Goal: Obtain resource: Obtain resource

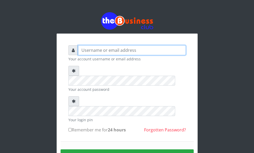
type input "ogooluwaireoluwa@gmail.com"
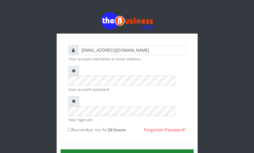
click at [129, 150] on button "Sign in" at bounding box center [127, 156] width 133 height 13
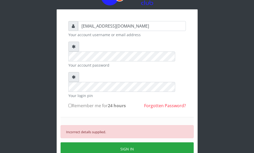
scroll to position [49, 0]
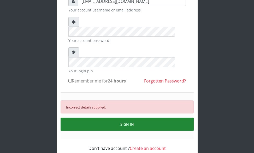
click at [129, 118] on button "SIGN IN" at bounding box center [127, 124] width 133 height 13
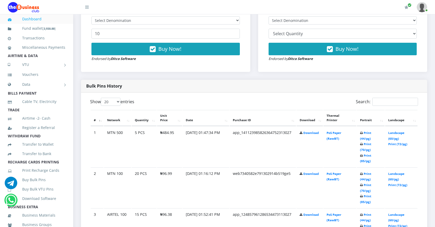
scroll to position [209, 0]
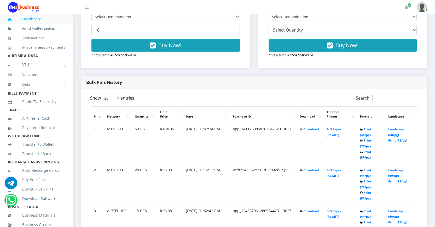
click at [363, 158] on link "Print (85/pg)" at bounding box center [365, 155] width 11 height 10
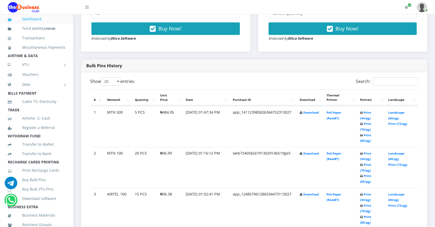
scroll to position [235, 0]
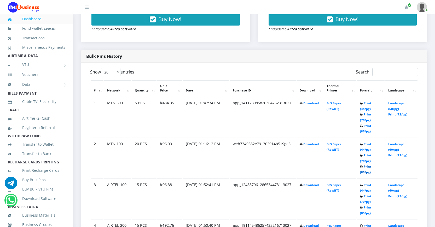
click at [362, 171] on link "Print (85/pg)" at bounding box center [365, 170] width 11 height 10
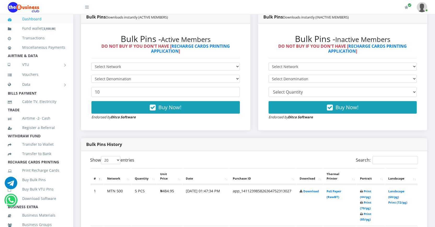
scroll to position [130, 0]
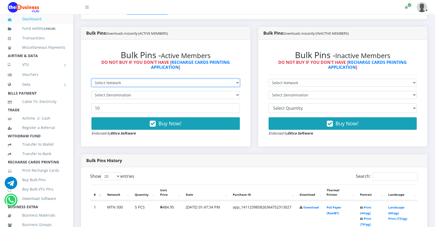
click at [132, 84] on select "Select Network MTN Globacom 9Mobile Airtel" at bounding box center [165, 83] width 148 height 8
select select "Airtel"
click at [91, 79] on select "Select Network MTN Globacom 9Mobile Airtel" at bounding box center [165, 83] width 148 height 8
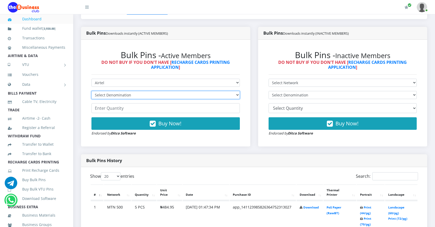
click at [127, 93] on select "Select Denomination Airtel NGN100 - ₦96.38 Airtel NGN200 - ₦192.76 Airtel NGN50…" at bounding box center [165, 95] width 148 height 8
select select "192.76-200"
click at [91, 91] on select "Select Denomination Airtel NGN100 - ₦96.38 Airtel NGN200 - ₦192.76 Airtel NGN50…" at bounding box center [165, 95] width 148 height 8
click at [121, 110] on input "number" at bounding box center [165, 108] width 148 height 10
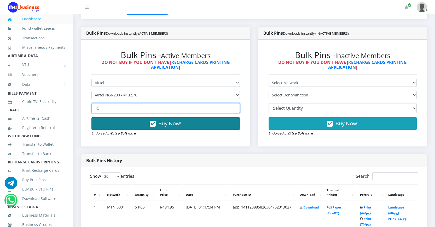
type input "15"
click at [164, 124] on span "Buy Now!" at bounding box center [169, 123] width 23 height 7
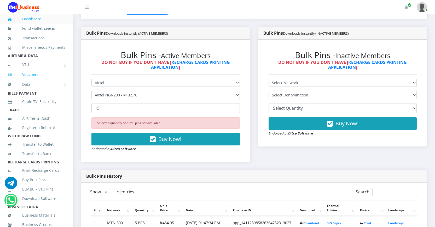
click at [35, 81] on link "Vouchers" at bounding box center [36, 75] width 57 height 12
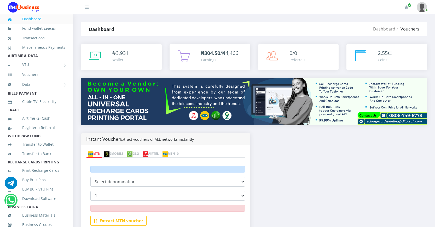
click at [160, 154] on link "AIRTEL" at bounding box center [151, 154] width 20 height 7
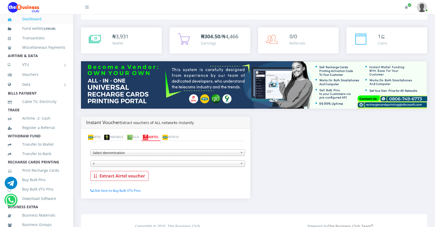
scroll to position [26, 0]
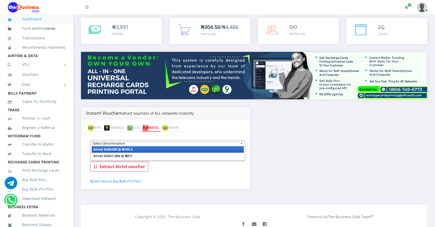
click at [165, 144] on span "Select denomination" at bounding box center [165, 143] width 145 height 6
click at [158, 150] on li "Airtel NGN200 @ ₦194.2" at bounding box center [168, 149] width 152 height 7
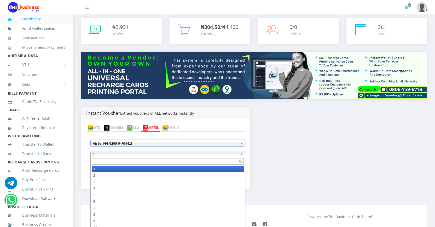
click at [154, 155] on span "1" at bounding box center [165, 154] width 145 height 6
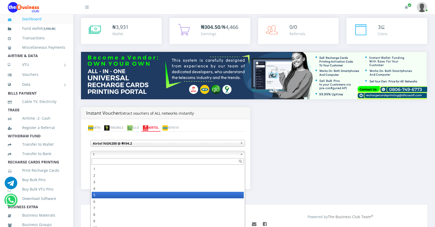
click at [108, 197] on li "5" at bounding box center [168, 195] width 152 height 7
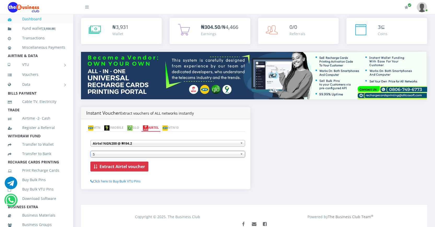
click at [122, 167] on b "Extract Airtel voucher" at bounding box center [121, 167] width 45 height 6
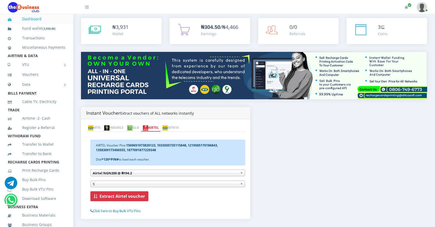
scroll to position [52, 0]
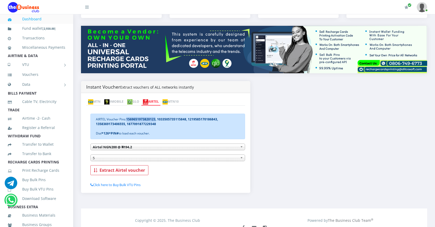
drag, startPoint x: 127, startPoint y: 118, endPoint x: 155, endPoint y: 121, distance: 27.8
click at [155, 121] on b "1569651973820123, 1033505735115848, 1219585170186843, 1358369173406555, 1877091…" at bounding box center [157, 121] width 122 height 9
copy b "1569651973820123"
drag, startPoint x: 186, startPoint y: 119, endPoint x: 157, endPoint y: 117, distance: 28.2
click at [157, 117] on b "1569651973820123, 1033505735115848, 1219585170186843, 1358369173406555, 1877091…" at bounding box center [157, 121] width 122 height 9
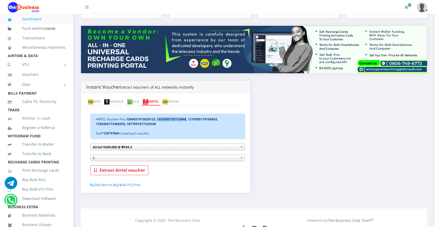
copy b "1033505735115848"
drag, startPoint x: 216, startPoint y: 119, endPoint x: 188, endPoint y: 118, distance: 27.7
click at [188, 118] on b "1569651973820123, 1033505735115848, 1219585170186843, 1358369173406555, 1877091…" at bounding box center [157, 121] width 122 height 9
copy b "1219585170186843"
drag, startPoint x: 124, startPoint y: 124, endPoint x: 92, endPoint y: 123, distance: 32.1
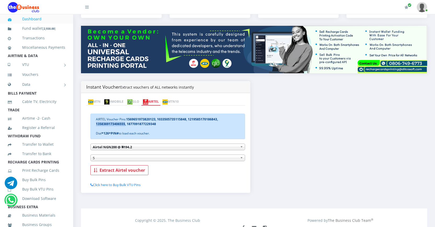
click at [95, 123] on div "AIRTEL Voucher Pins: 1569651973820123, 1033505735115848, 1219585170186843, 1358…" at bounding box center [167, 127] width 154 height 26
copy b "1358369173406555"
click at [155, 124] on b "1569651973820123, 1033505735115848, 1219585170186843, 1358369173406555, 1877091…" at bounding box center [157, 121] width 122 height 9
drag, startPoint x: 155, startPoint y: 123, endPoint x: 126, endPoint y: 125, distance: 29.3
click at [126, 125] on div "AIRTEL Voucher Pins: 1569651973820123, 1033505735115848, 1219585170186843, 1358…" at bounding box center [167, 127] width 154 height 26
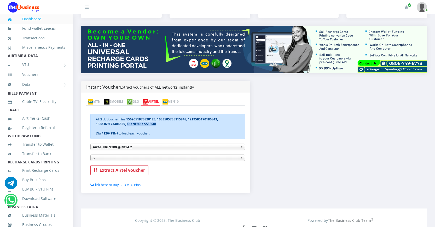
copy b "1877091877229348"
click at [160, 102] on link "AIRTEL" at bounding box center [151, 101] width 20 height 7
click at [35, 81] on link "Vouchers" at bounding box center [36, 75] width 57 height 12
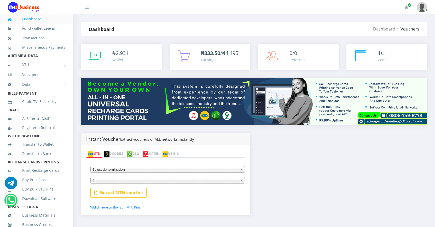
click at [160, 153] on link "AIRTEL" at bounding box center [151, 154] width 20 height 7
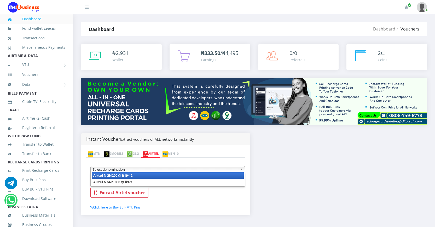
click at [142, 169] on span "Select denomination" at bounding box center [165, 169] width 145 height 6
